Goal: Task Accomplishment & Management: Use online tool/utility

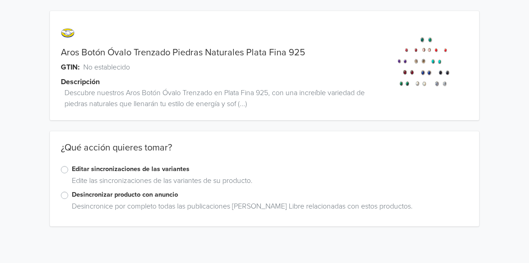
click at [72, 170] on label "Editar sincronizaciones de las variantes" at bounding box center [270, 169] width 396 height 10
click at [0, 0] on input "Editar sincronizaciones de las variantes" at bounding box center [0, 0] width 0 height 0
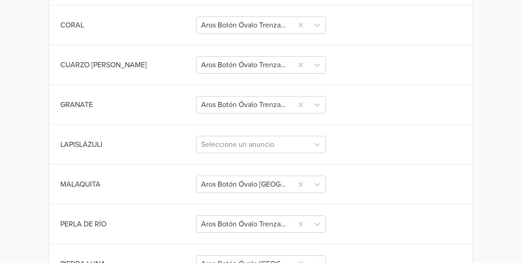
scroll to position [381, 0]
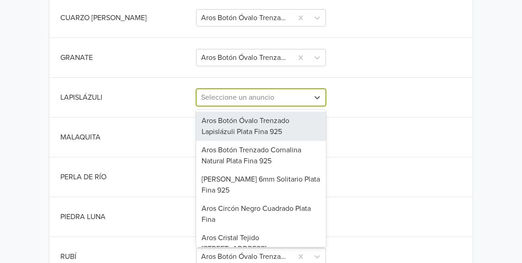
click at [228, 100] on div at bounding box center [253, 97] width 104 height 13
click at [229, 134] on div "Aros Botón Óvalo Trenzado Lapislázuli Plata Fina 925" at bounding box center [261, 126] width 130 height 29
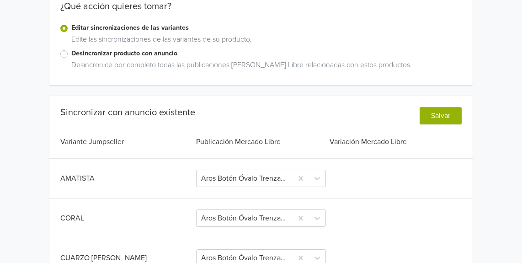
scroll to position [141, 0]
click at [436, 114] on button "Salvar" at bounding box center [441, 115] width 42 height 17
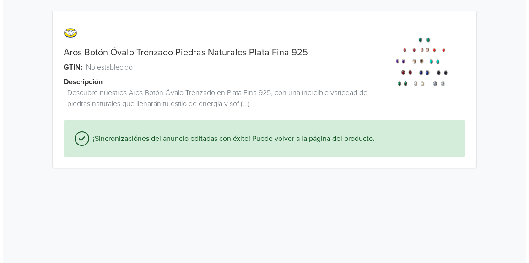
scroll to position [0, 0]
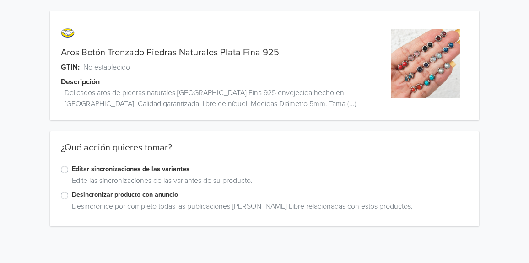
click at [72, 171] on label "Editar sincronizaciones de las variantes" at bounding box center [270, 169] width 396 height 10
click at [0, 0] on input "Editar sincronizaciones de las variantes" at bounding box center [0, 0] width 0 height 0
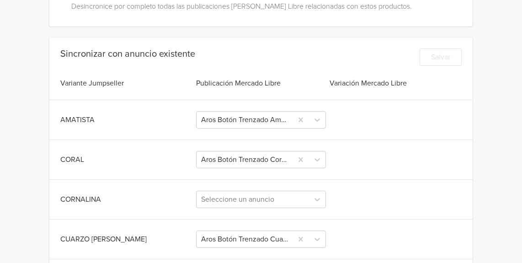
scroll to position [200, 0]
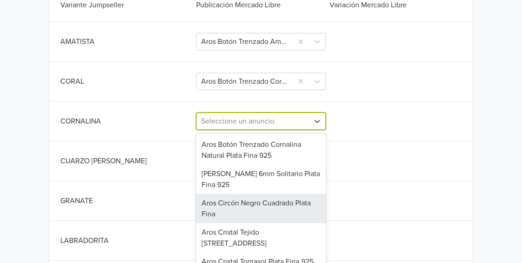
click at [224, 130] on div "26 results available. Use Up and Down to choose options, press Enter to select …" at bounding box center [261, 121] width 130 height 17
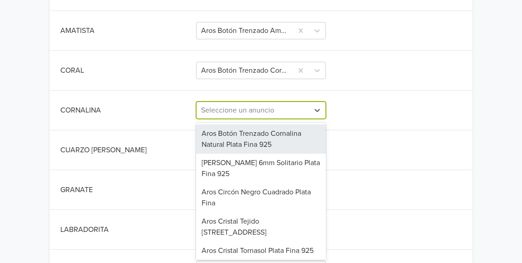
click at [236, 134] on div "Aros Botón Trenzado Cornalina Natural Plata Fina 925" at bounding box center [261, 138] width 130 height 29
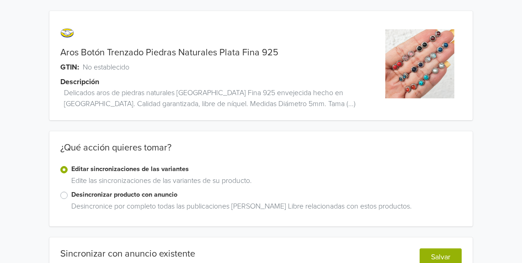
scroll to position [73, 0]
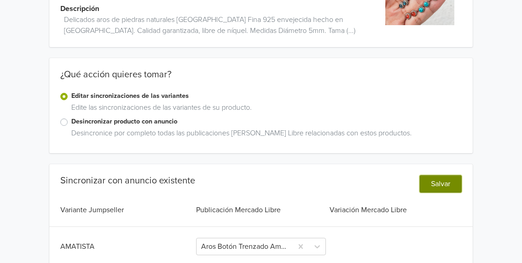
click at [450, 182] on button "Salvar" at bounding box center [441, 183] width 42 height 17
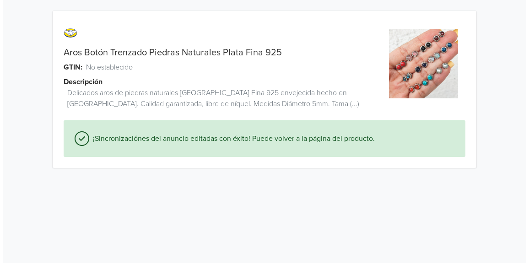
scroll to position [0, 0]
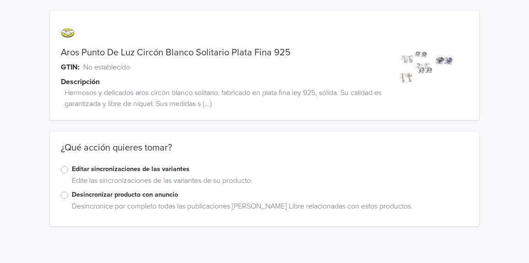
click at [72, 170] on label "Editar sincronizaciones de las variantes" at bounding box center [270, 169] width 396 height 10
click at [0, 0] on input "Editar sincronizaciones de las variantes" at bounding box center [0, 0] width 0 height 0
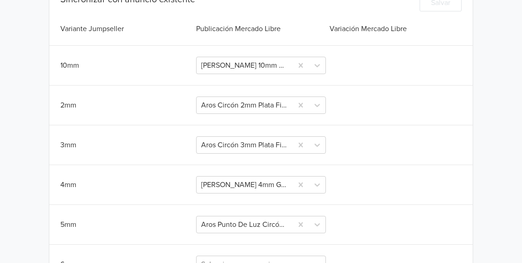
scroll to position [404, 0]
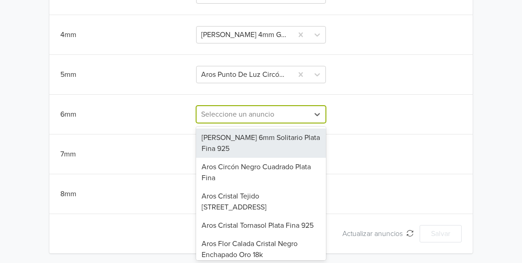
click at [237, 110] on div at bounding box center [253, 114] width 104 height 13
click at [247, 143] on div "[PERSON_NAME] 6mm Solitario Plata Fina 925" at bounding box center [261, 143] width 130 height 29
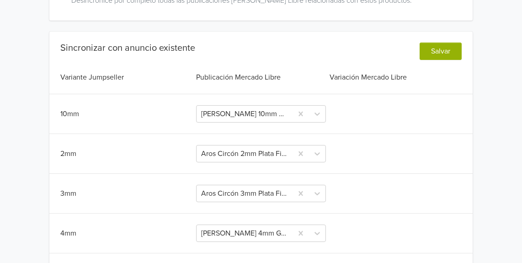
scroll to position [203, 0]
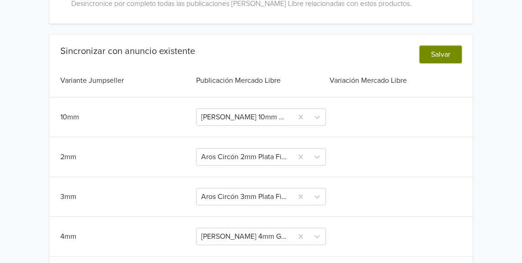
click at [440, 50] on button "Salvar" at bounding box center [441, 54] width 42 height 17
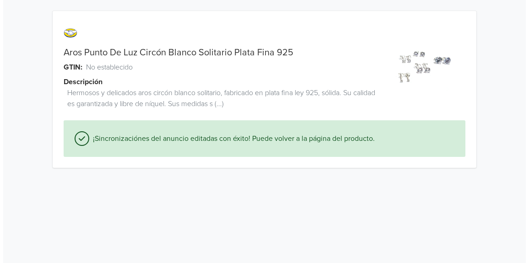
scroll to position [0, 0]
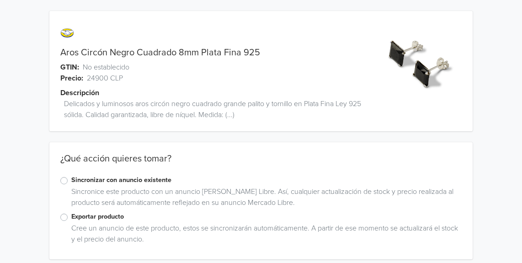
click at [71, 181] on label "Sincronizar con anuncio existente" at bounding box center [266, 180] width 391 height 10
click at [0, 0] on input "Sincronizar con anuncio existente" at bounding box center [0, 0] width 0 height 0
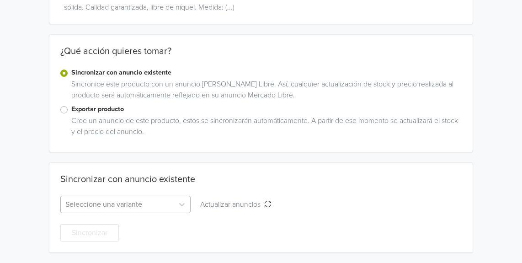
scroll to position [199, 0]
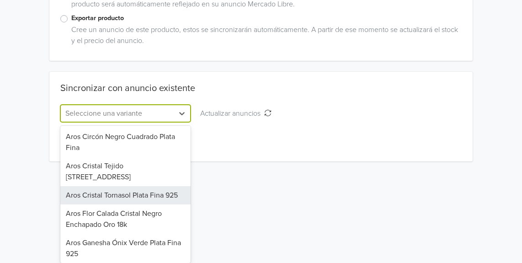
click at [169, 122] on div "24 results available. Use Up and Down to choose options, press Enter to select …" at bounding box center [125, 113] width 130 height 17
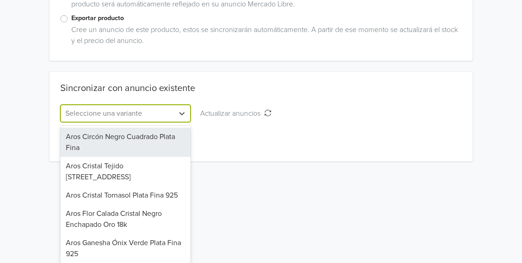
click at [150, 142] on div "Aros Circón Negro Cuadrado Plata Fina" at bounding box center [125, 142] width 130 height 29
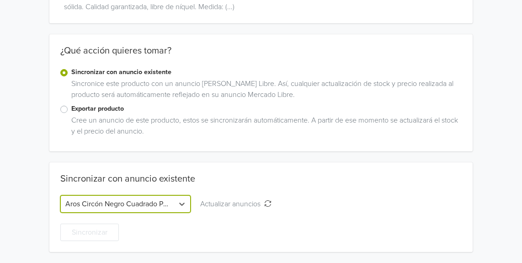
scroll to position [107, 0]
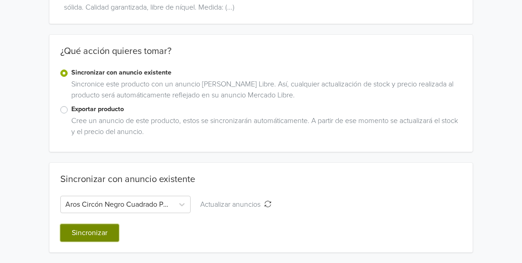
click at [89, 231] on button "Sincronizar" at bounding box center [89, 232] width 59 height 17
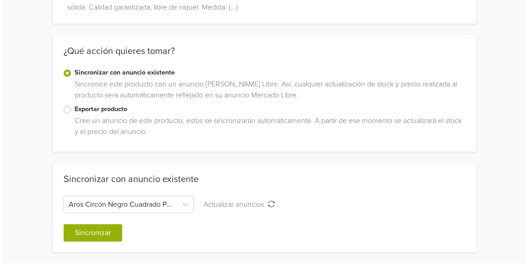
scroll to position [0, 0]
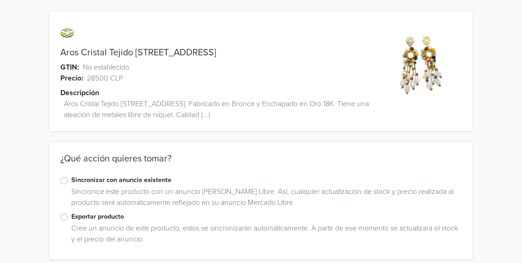
click at [71, 181] on label "Sincronizar con anuncio existente" at bounding box center [266, 180] width 391 height 10
click at [0, 0] on input "Sincronizar con anuncio existente" at bounding box center [0, 0] width 0 height 0
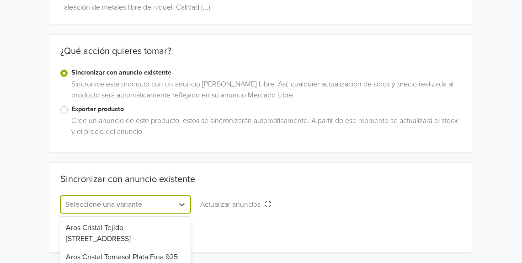
scroll to position [199, 0]
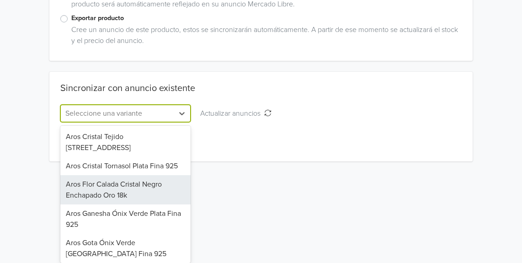
click at [165, 122] on div "23 results available. Use Up and Down to choose options, press Enter to select …" at bounding box center [125, 113] width 130 height 17
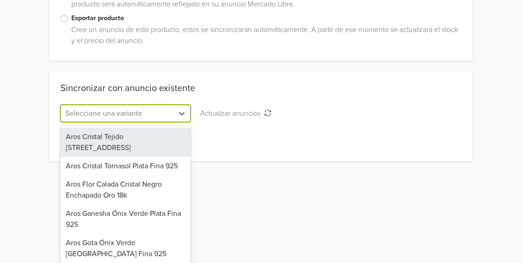
click at [149, 146] on div "Aros Cristal Tejido [STREET_ADDRESS]" at bounding box center [125, 142] width 130 height 29
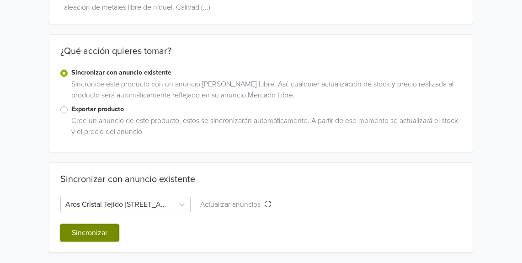
click at [94, 232] on button "Sincronizar" at bounding box center [89, 232] width 59 height 17
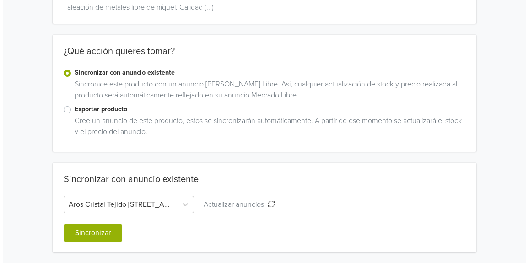
scroll to position [0, 0]
